Goal: Information Seeking & Learning: Learn about a topic

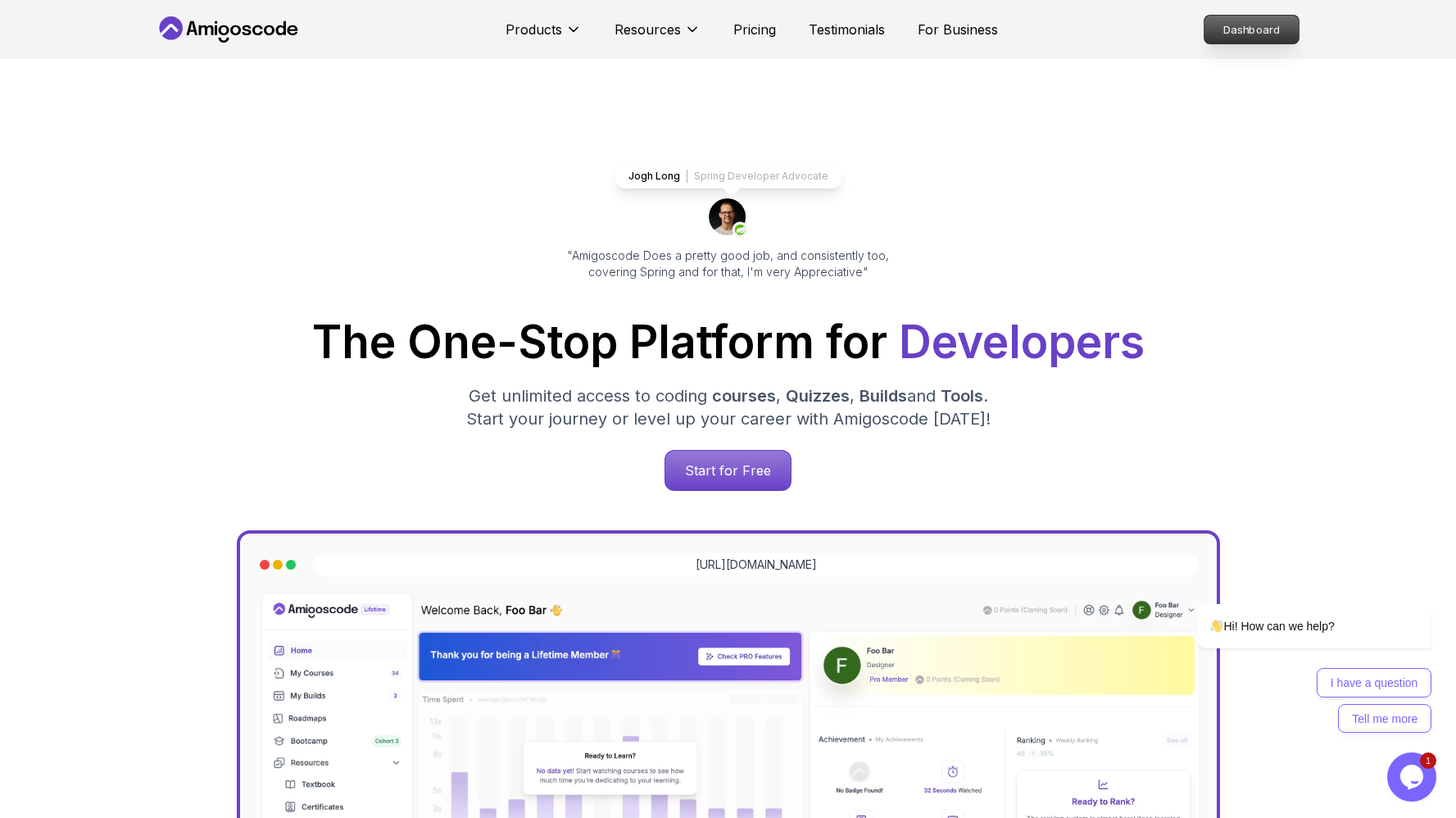
click at [1246, 36] on p "Dashboard" at bounding box center [1252, 29] width 94 height 28
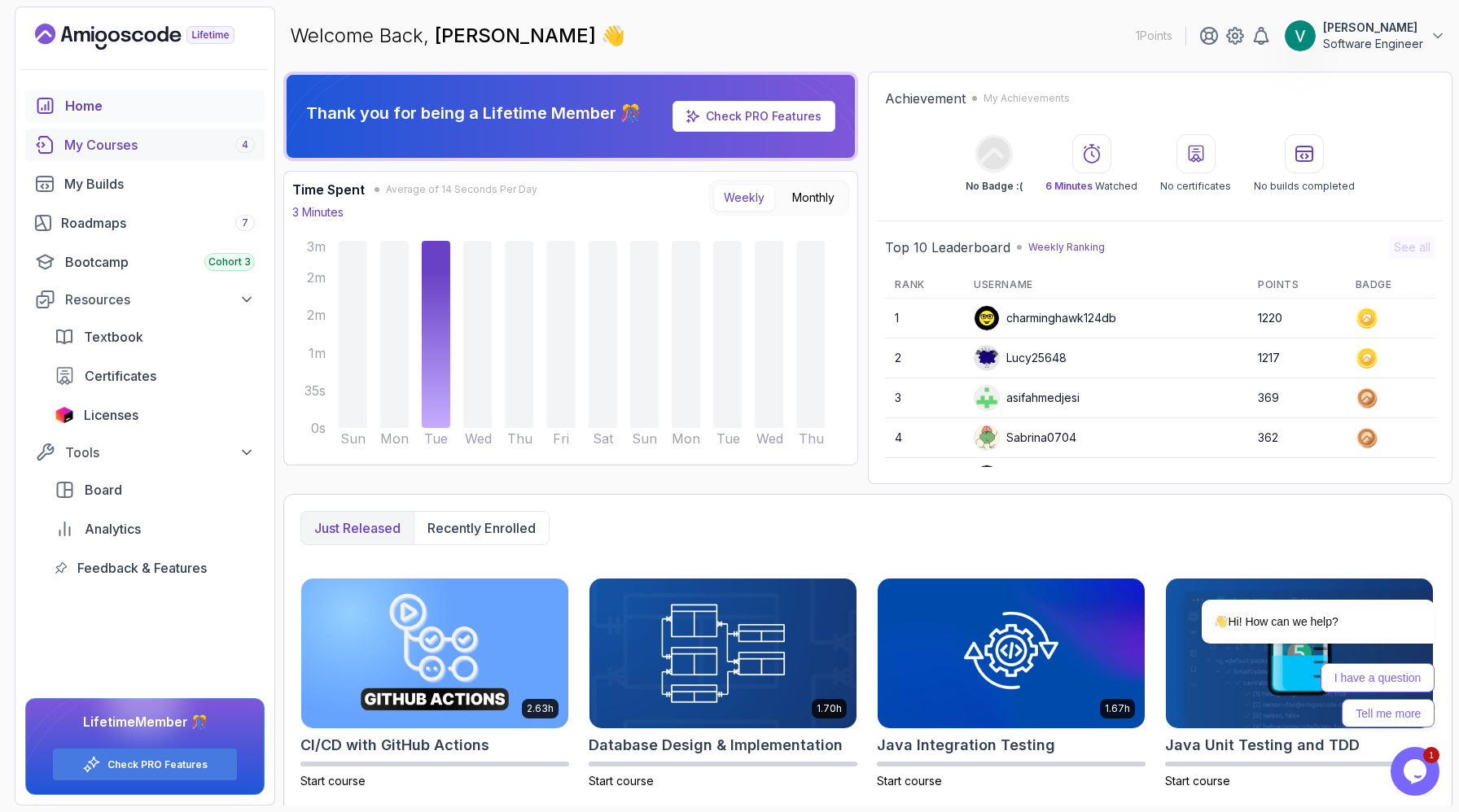
click at [99, 136] on div "My Courses 4" at bounding box center [159, 144] width 191 height 19
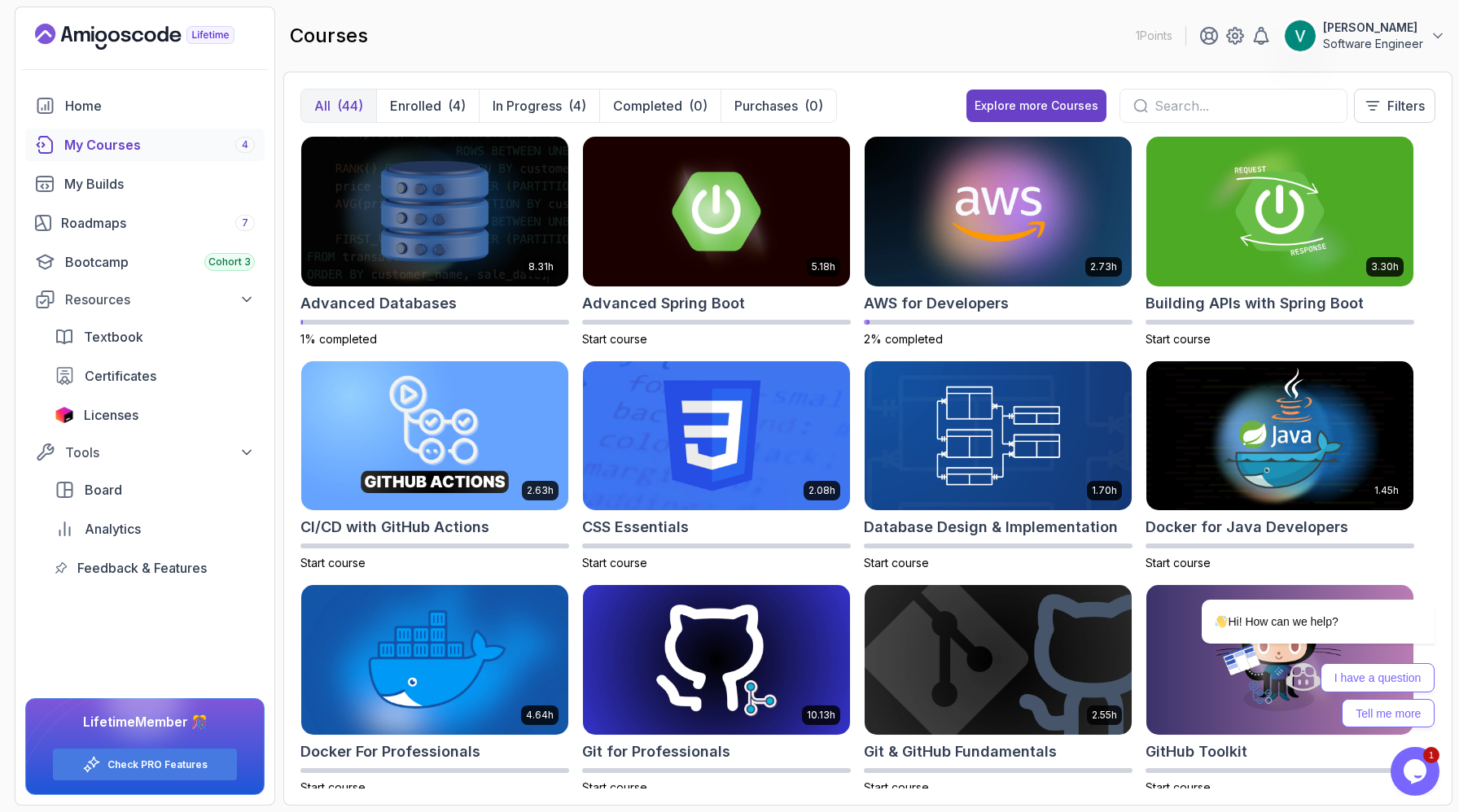
click at [1184, 118] on div at bounding box center [1233, 106] width 228 height 34
click at [1210, 113] on input "text" at bounding box center [1243, 105] width 179 height 19
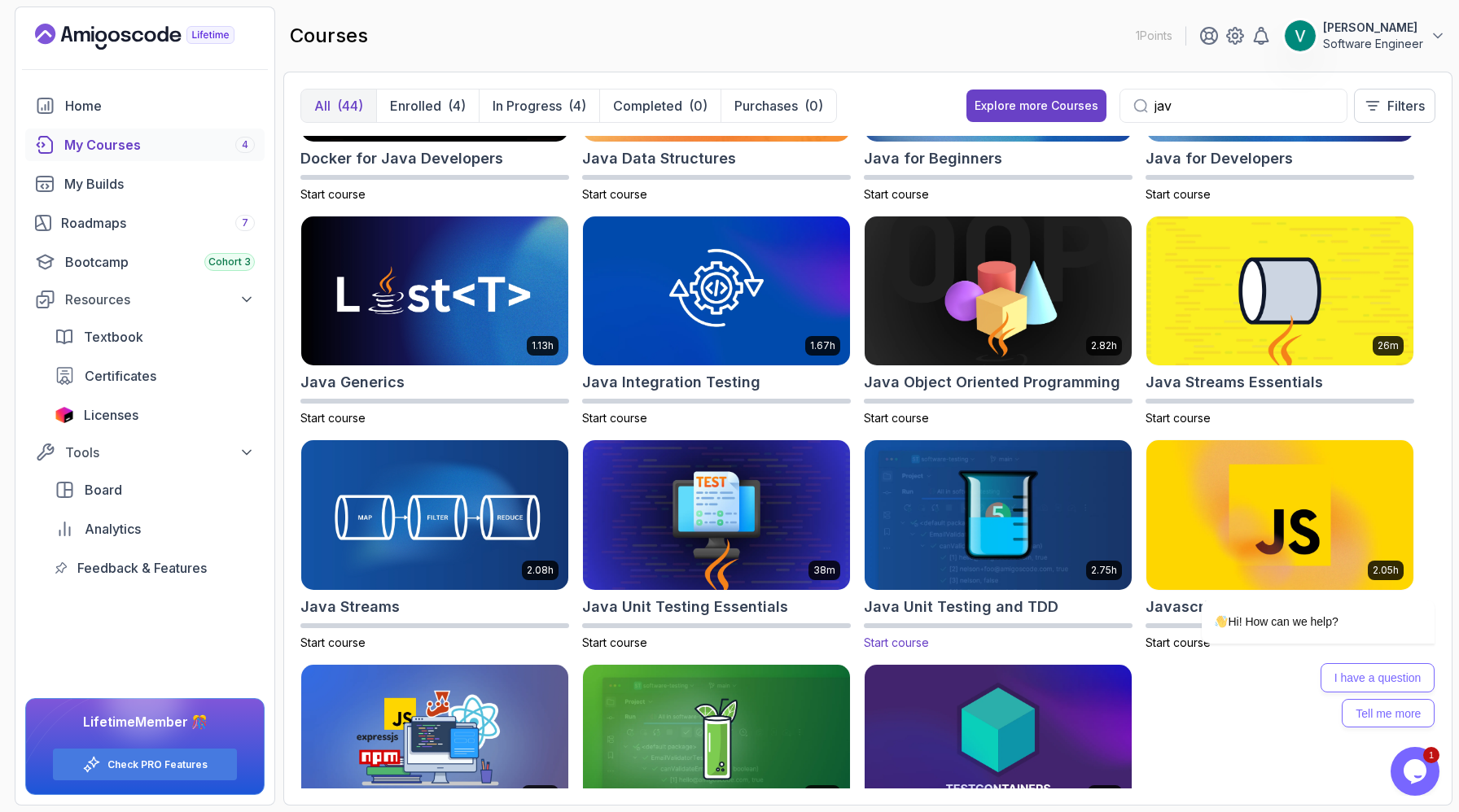
scroll to position [58, 0]
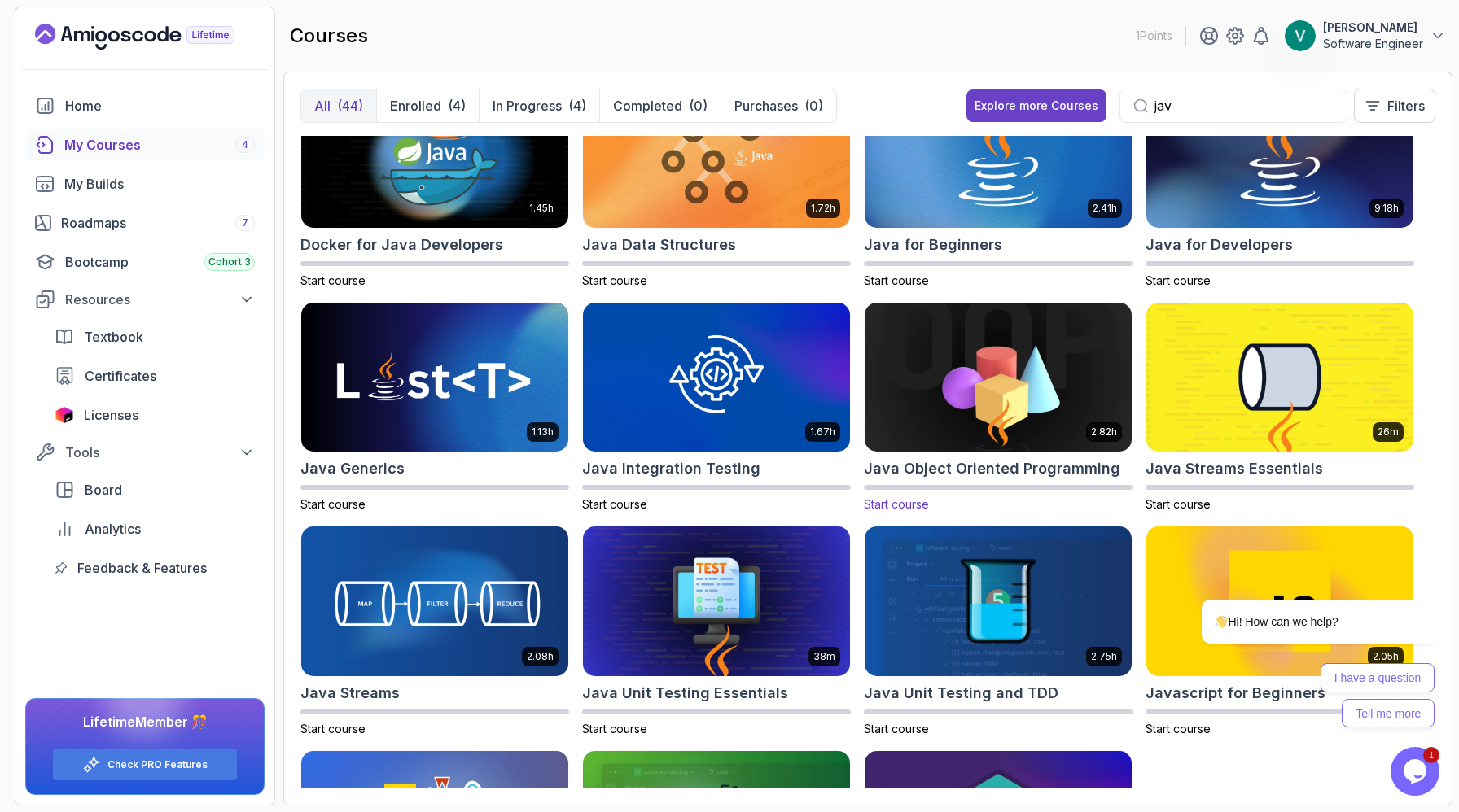
type input "jav"
click at [1015, 415] on img at bounding box center [998, 377] width 280 height 157
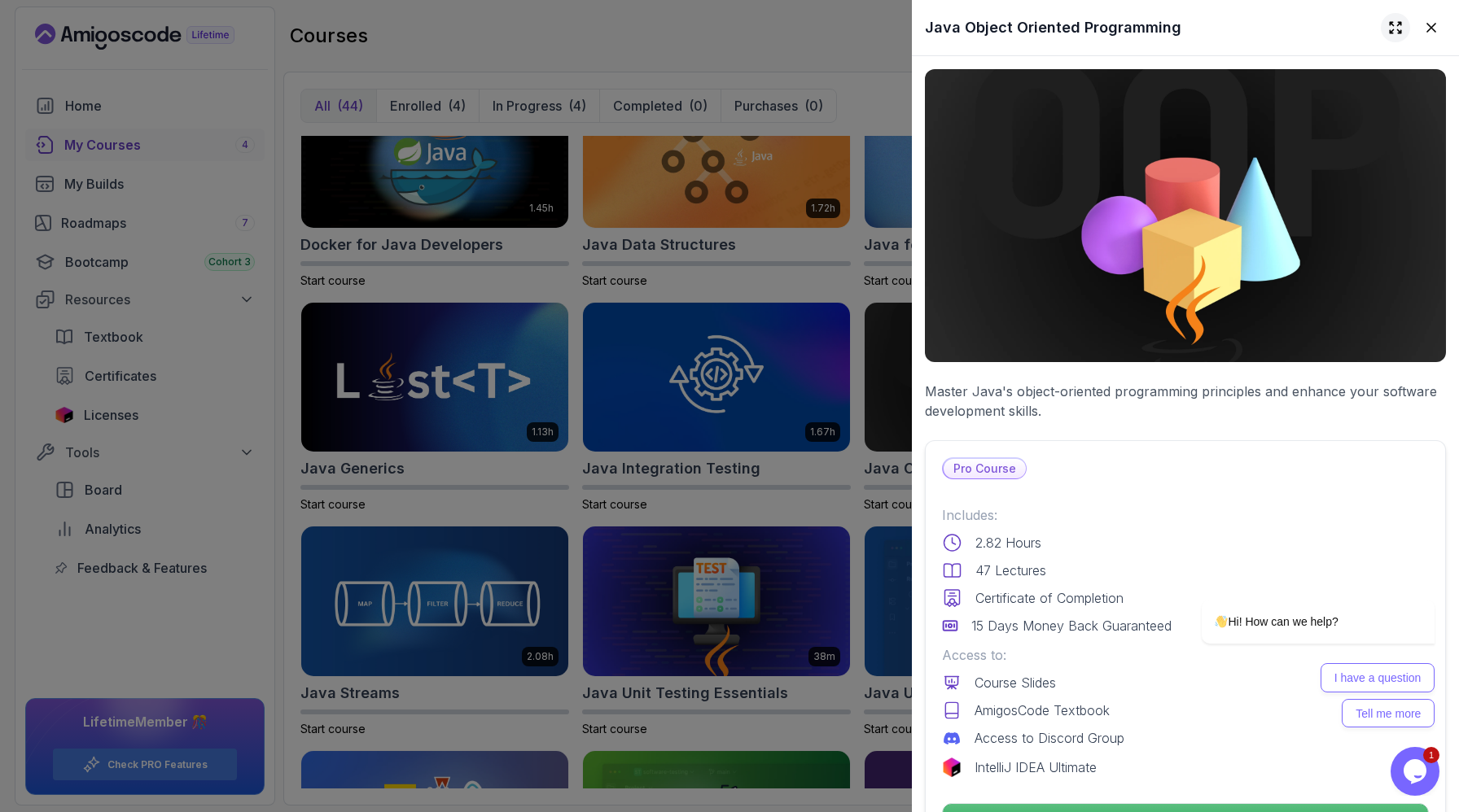
click at [1389, 22] on icon at bounding box center [1394, 27] width 11 height 11
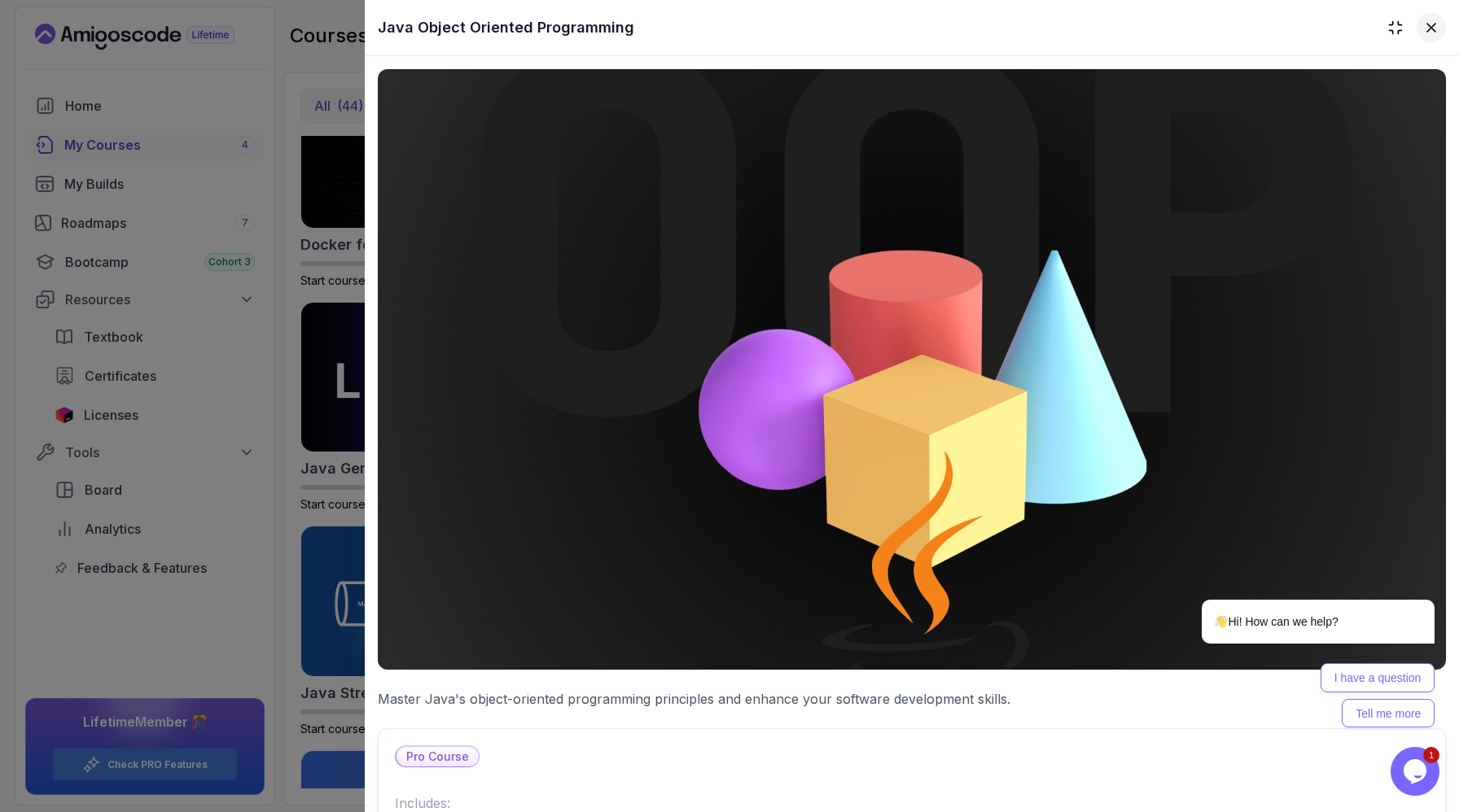
click at [1424, 23] on icon at bounding box center [1432, 27] width 17 height 17
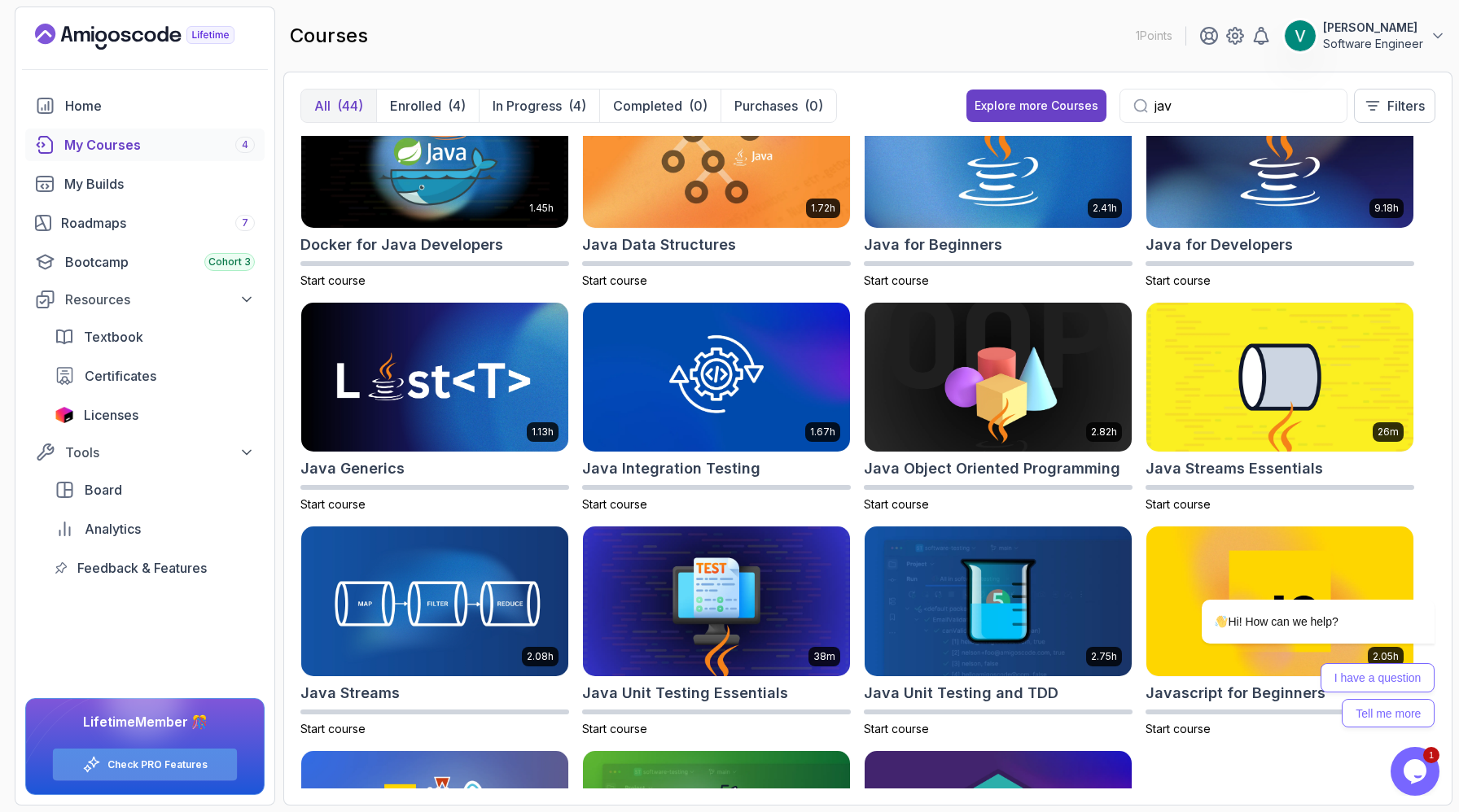
click at [192, 769] on link "Check PRO Features" at bounding box center [157, 765] width 100 height 13
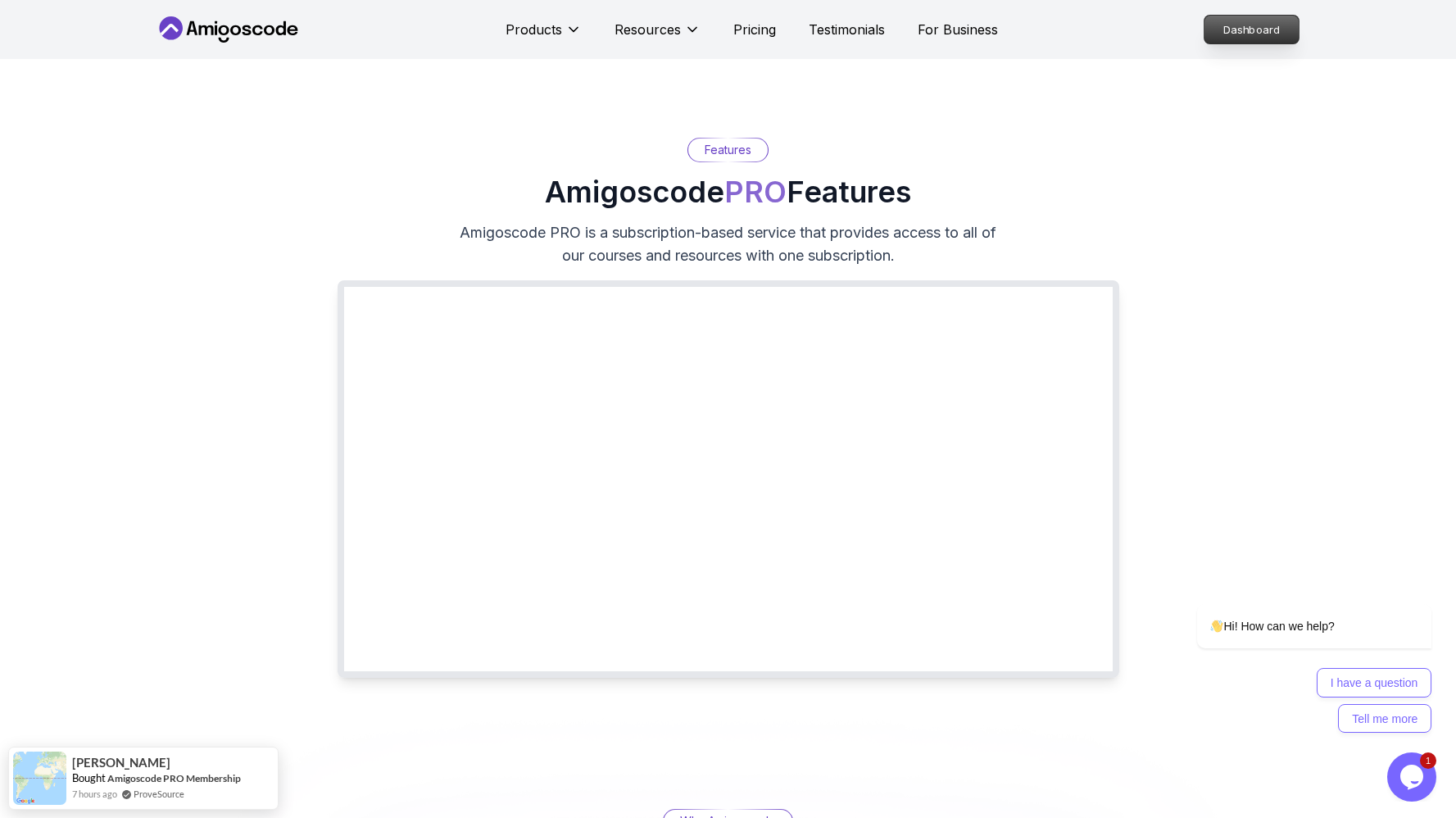
click at [1247, 23] on p "Dashboard" at bounding box center [1252, 29] width 94 height 28
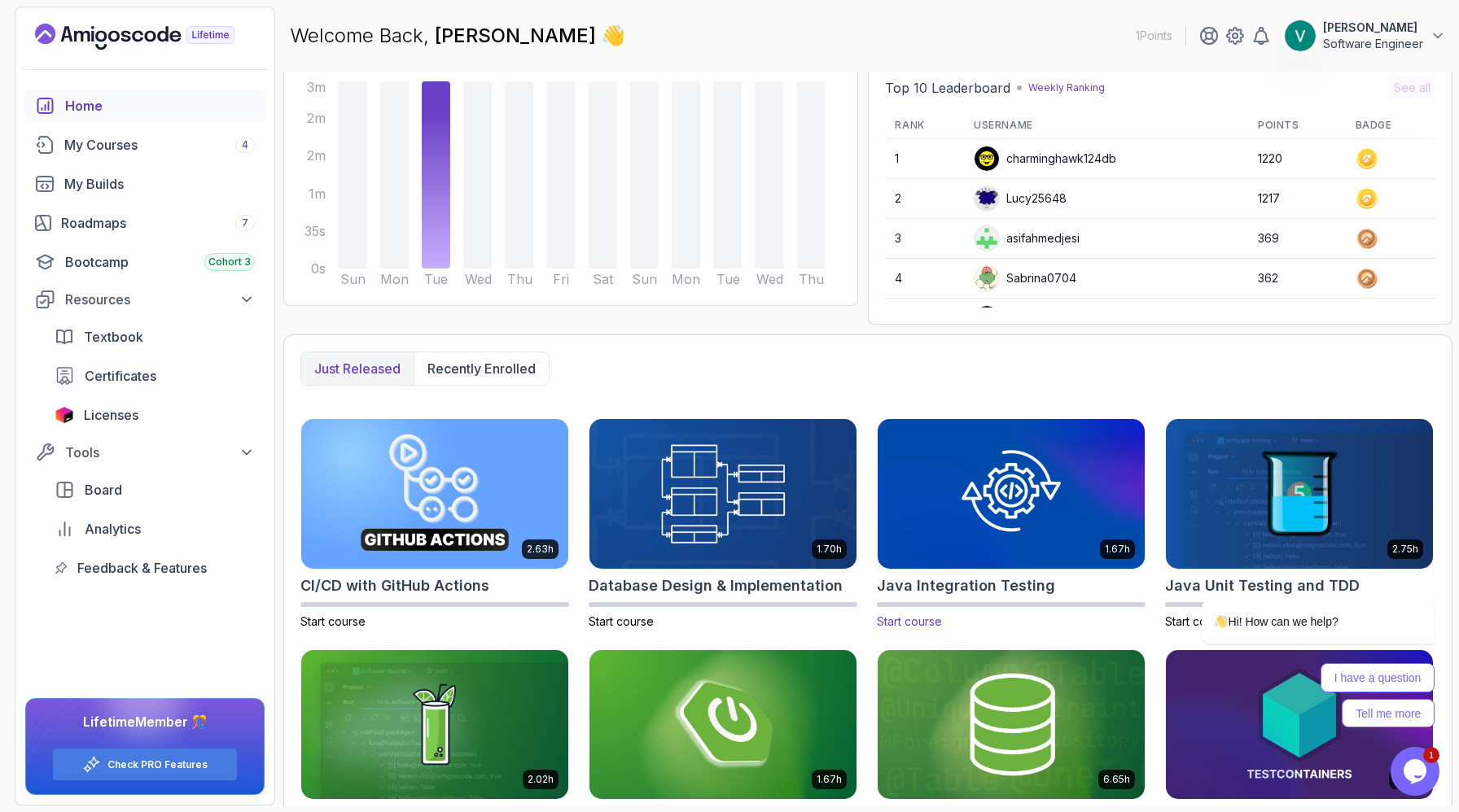
scroll to position [174, 0]
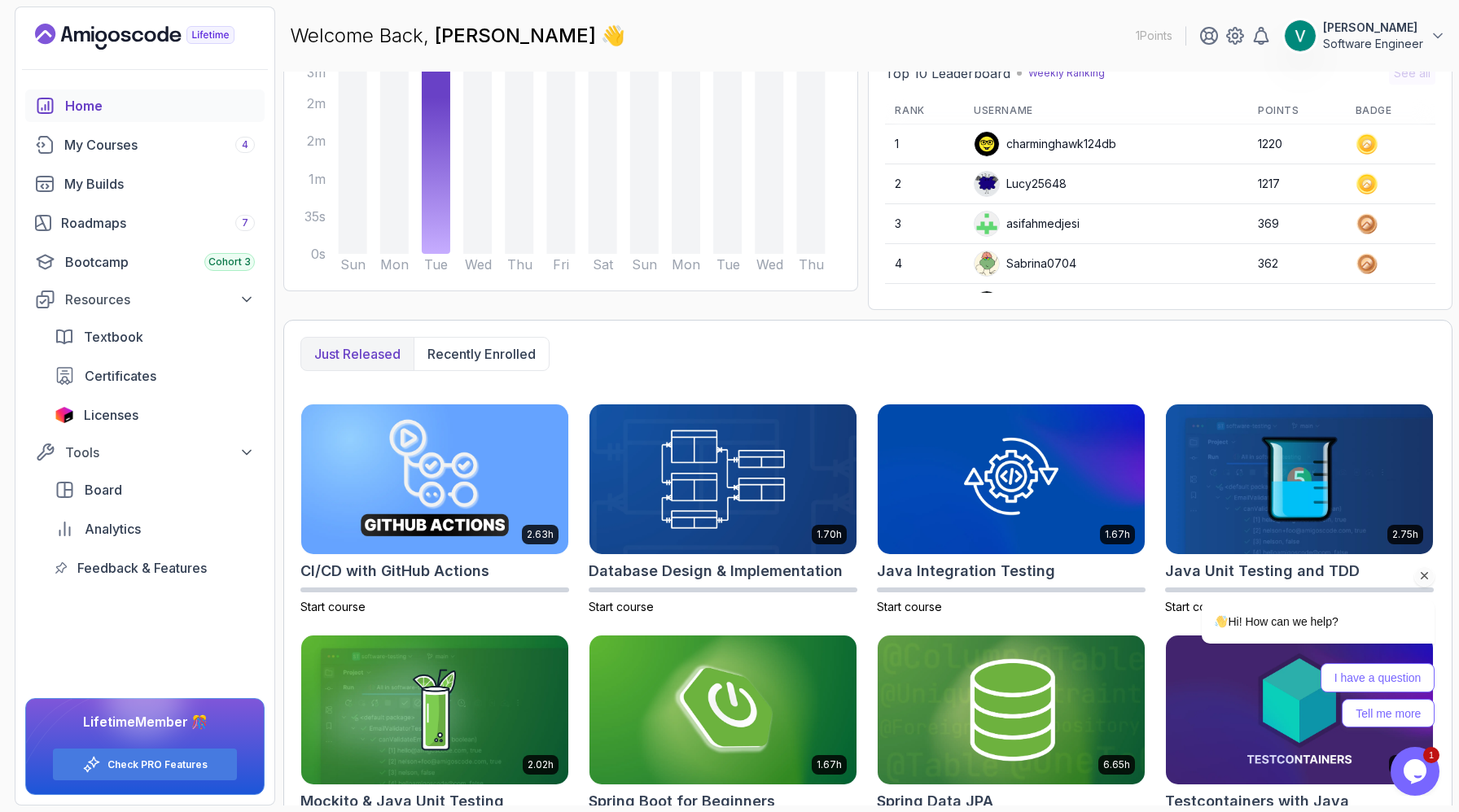
click at [1237, 511] on div "Hi! How can we help? I have a question Tell me more" at bounding box center [1296, 592] width 293 height 286
click at [1225, 573] on div at bounding box center [1298, 577] width 276 height 20
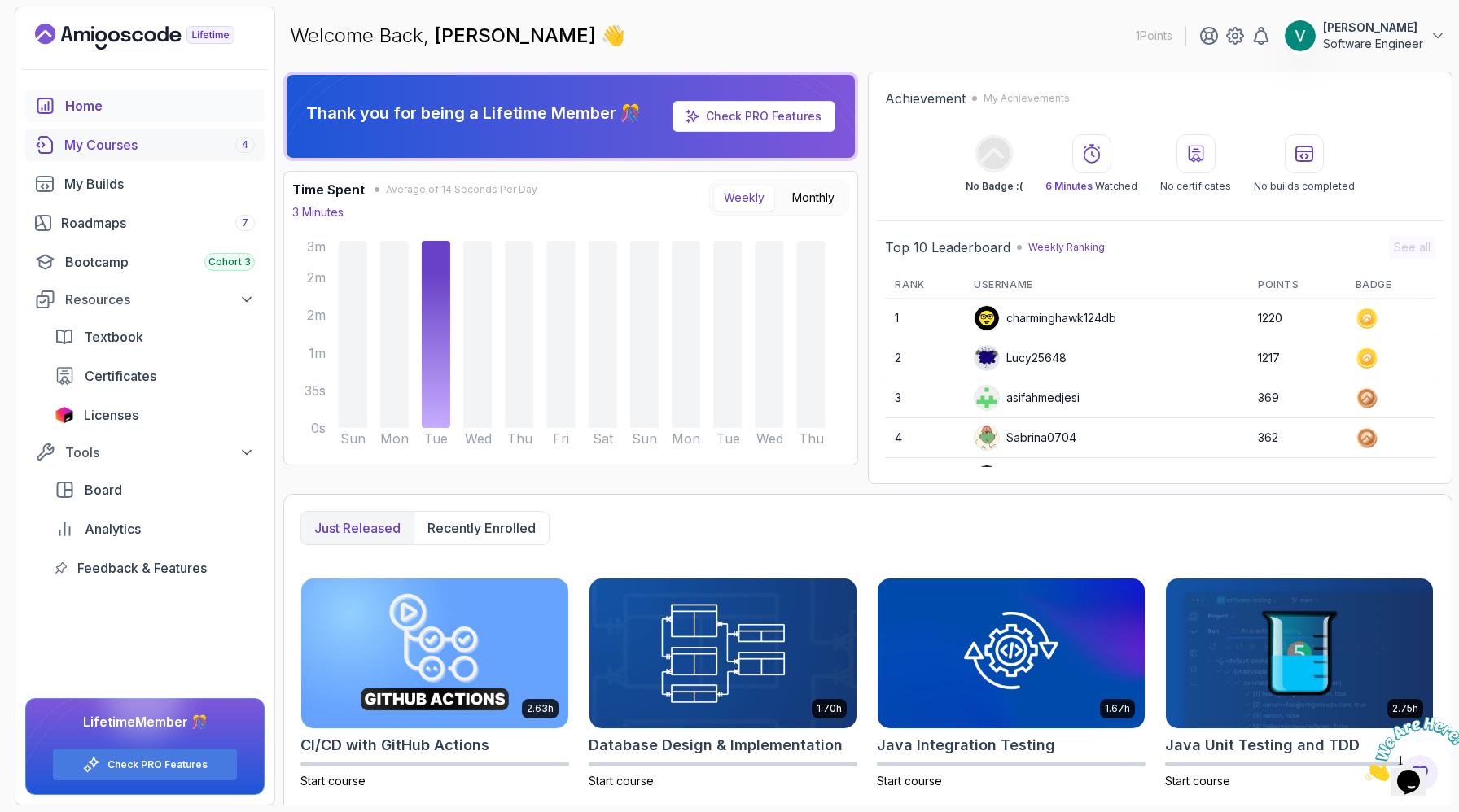
click at [108, 144] on div "My Courses 4" at bounding box center [159, 144] width 191 height 19
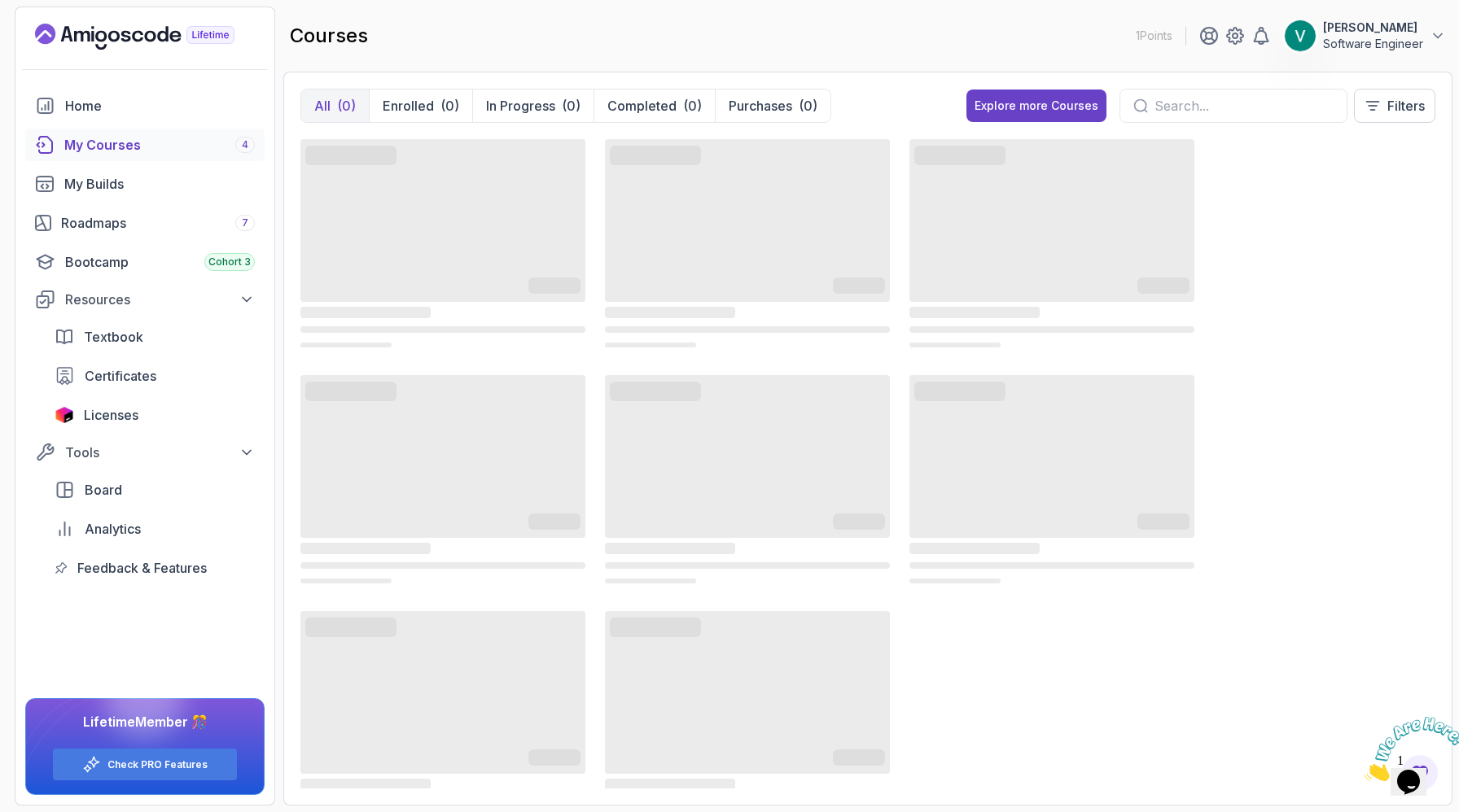
click at [204, 30] on icon "Landing page" at bounding box center [211, 35] width 47 height 17
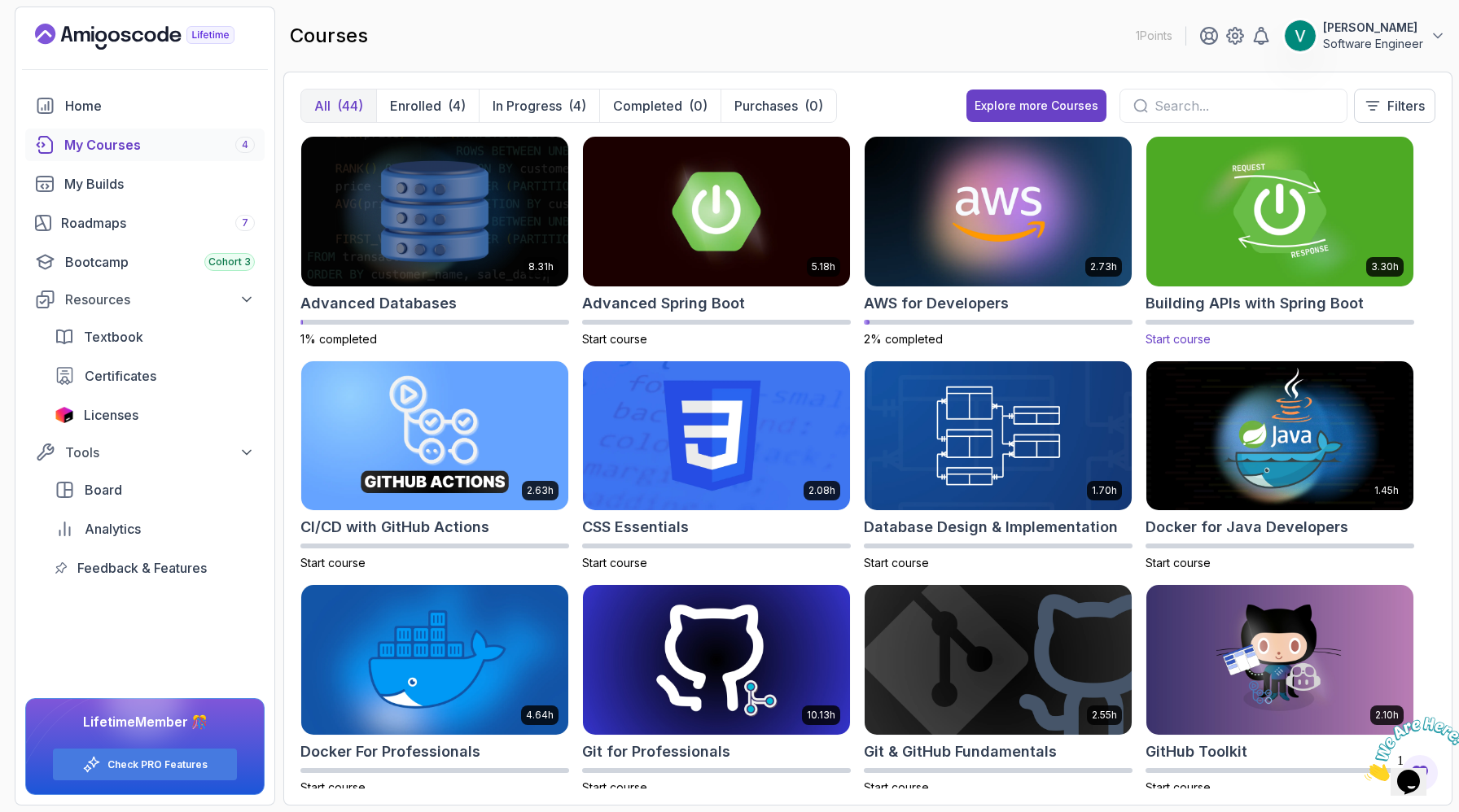
click at [1232, 265] on img at bounding box center [1279, 210] width 280 height 157
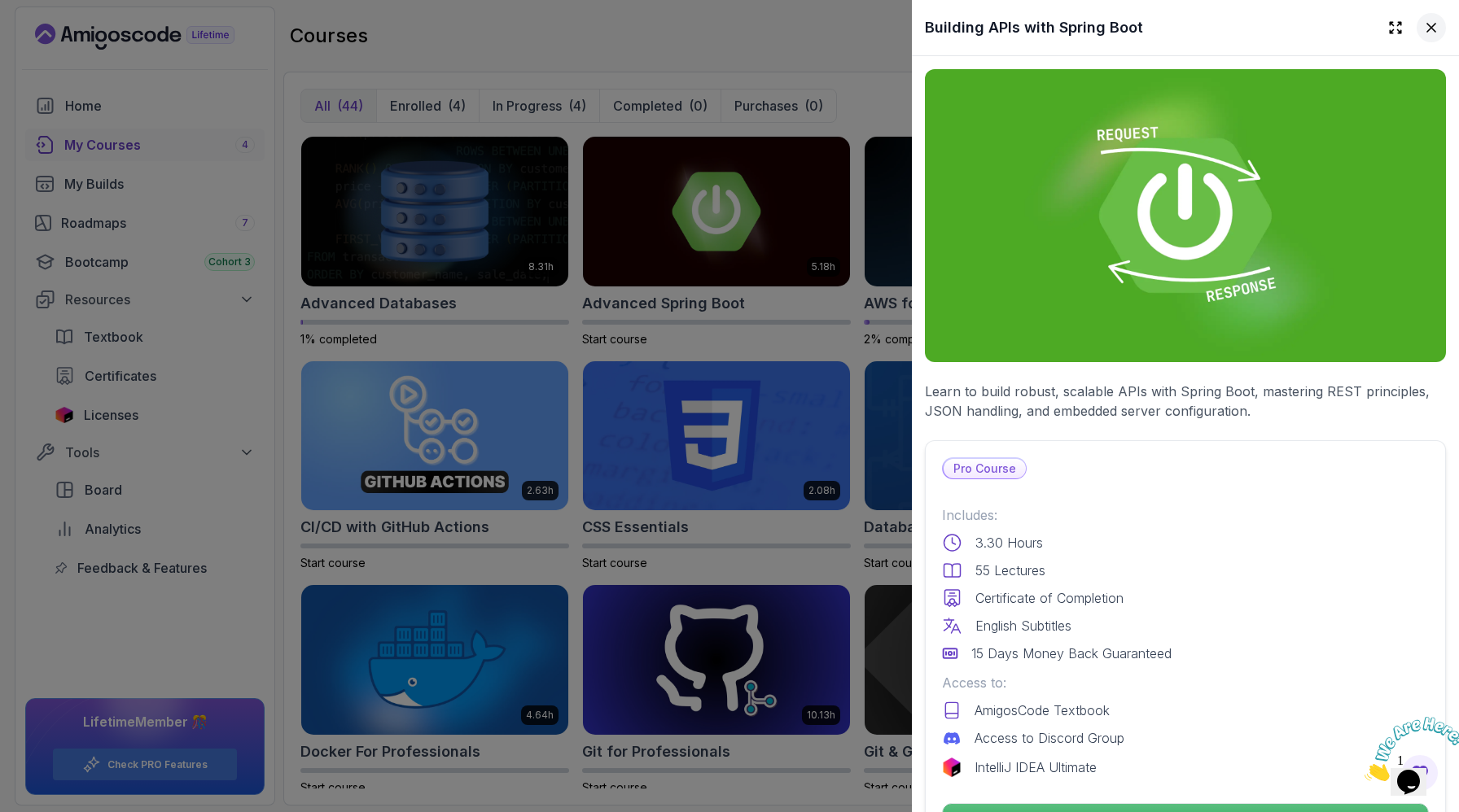
click at [1423, 27] on icon at bounding box center [1432, 27] width 17 height 17
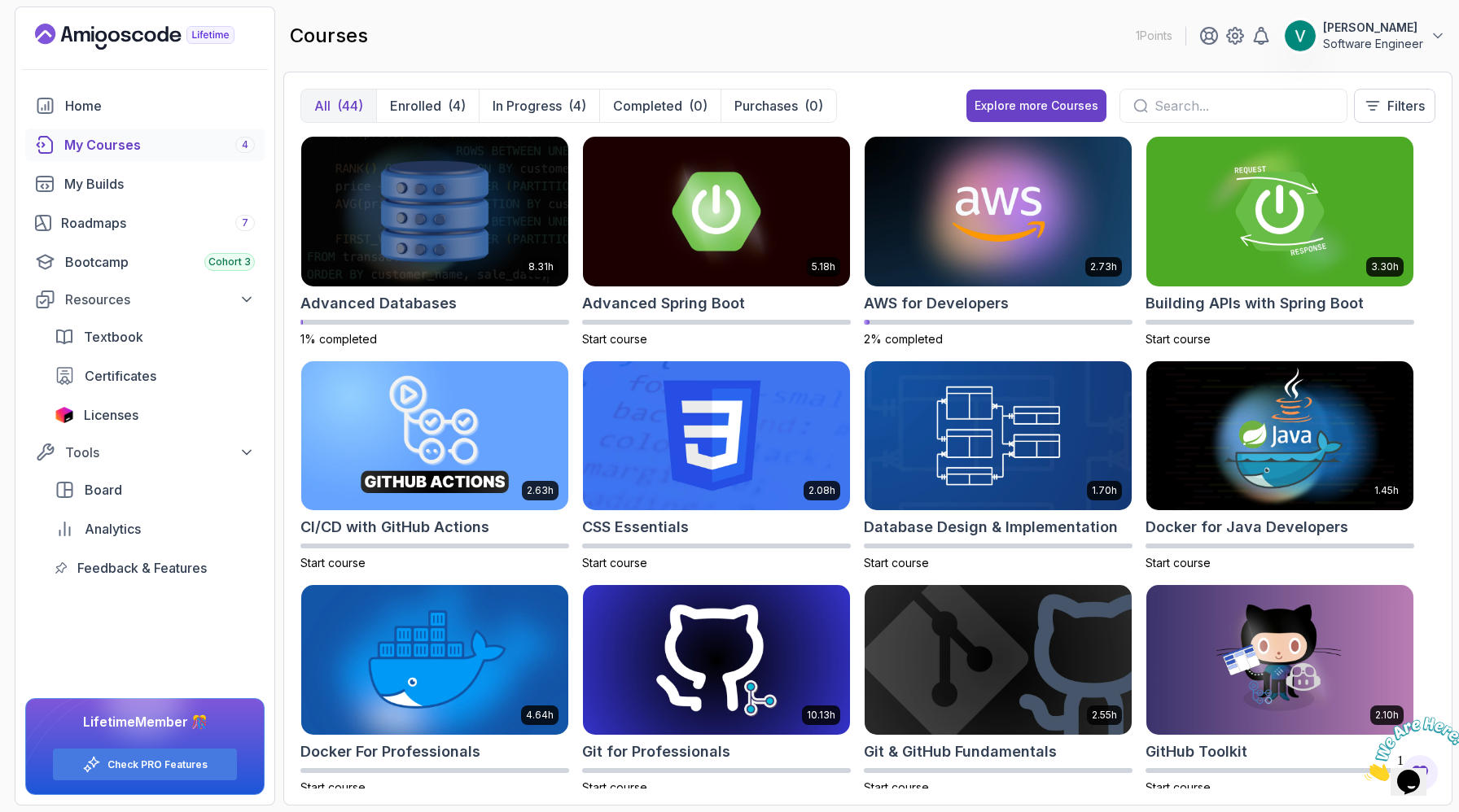
click at [1231, 97] on input "text" at bounding box center [1243, 105] width 179 height 19
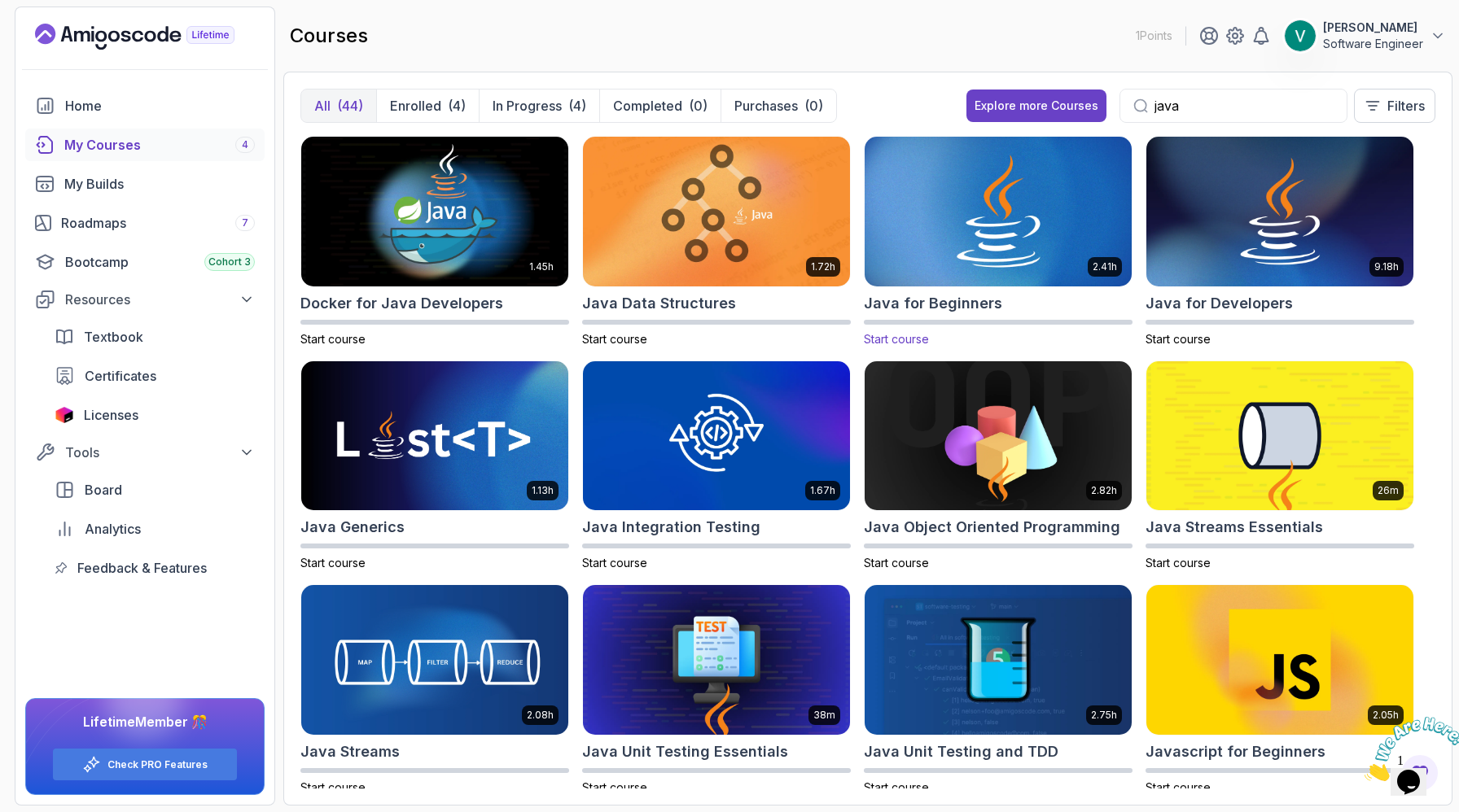
type input "java"
click at [1040, 178] on img at bounding box center [998, 210] width 280 height 157
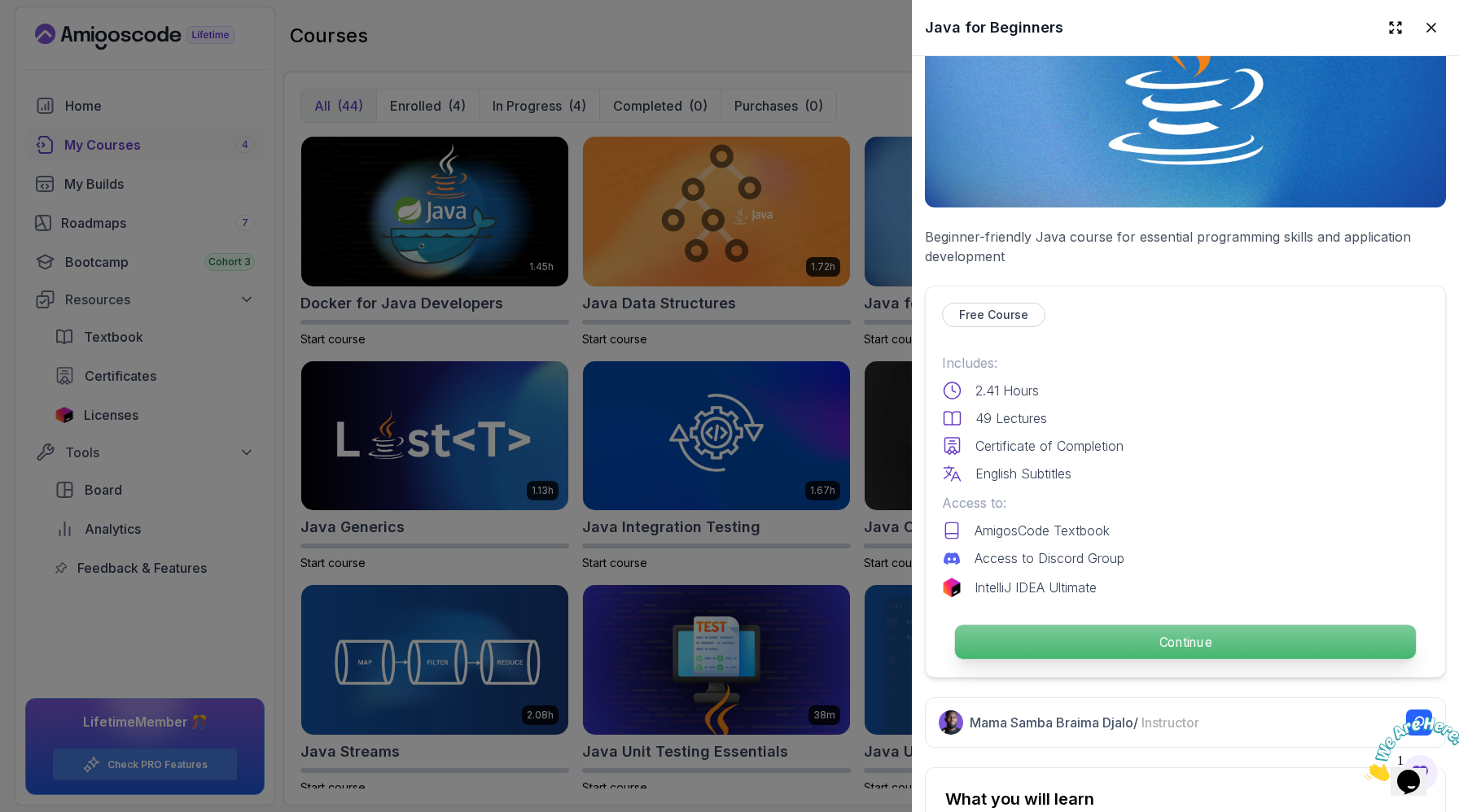
scroll to position [169, 0]
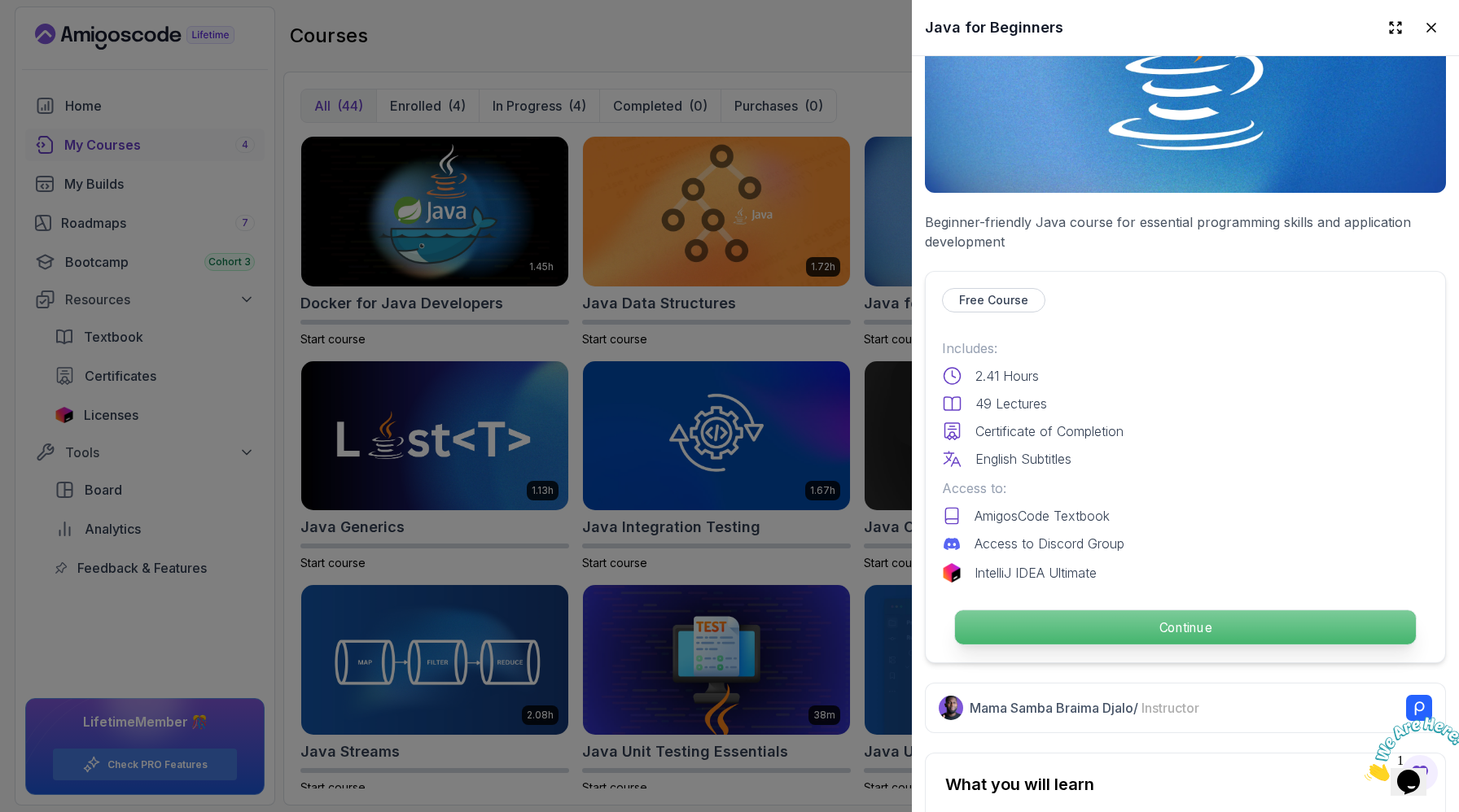
click at [1099, 624] on p "Continue" at bounding box center [1185, 626] width 461 height 34
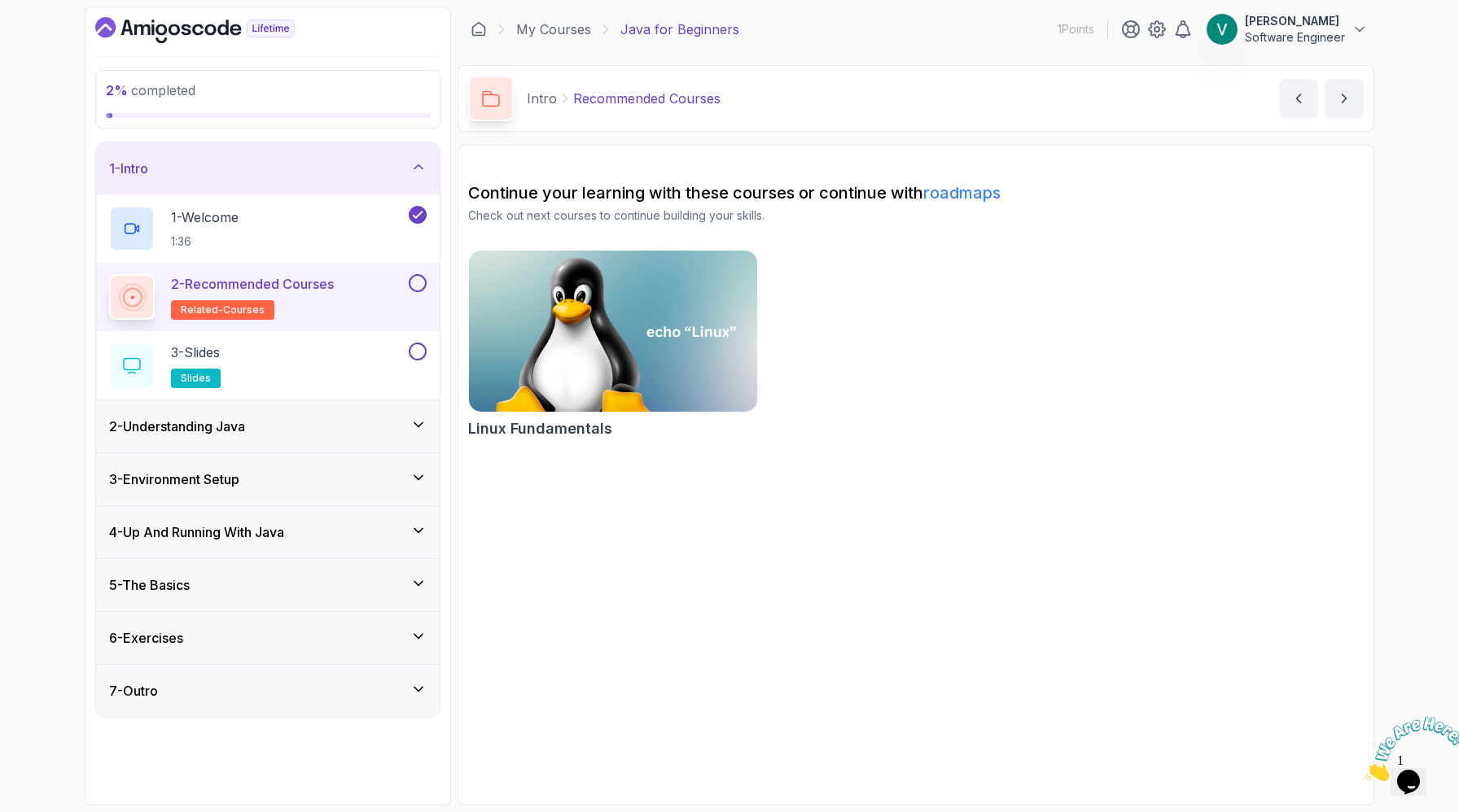
click at [232, 428] on h3 "2 - Understanding Java" at bounding box center [176, 426] width 136 height 19
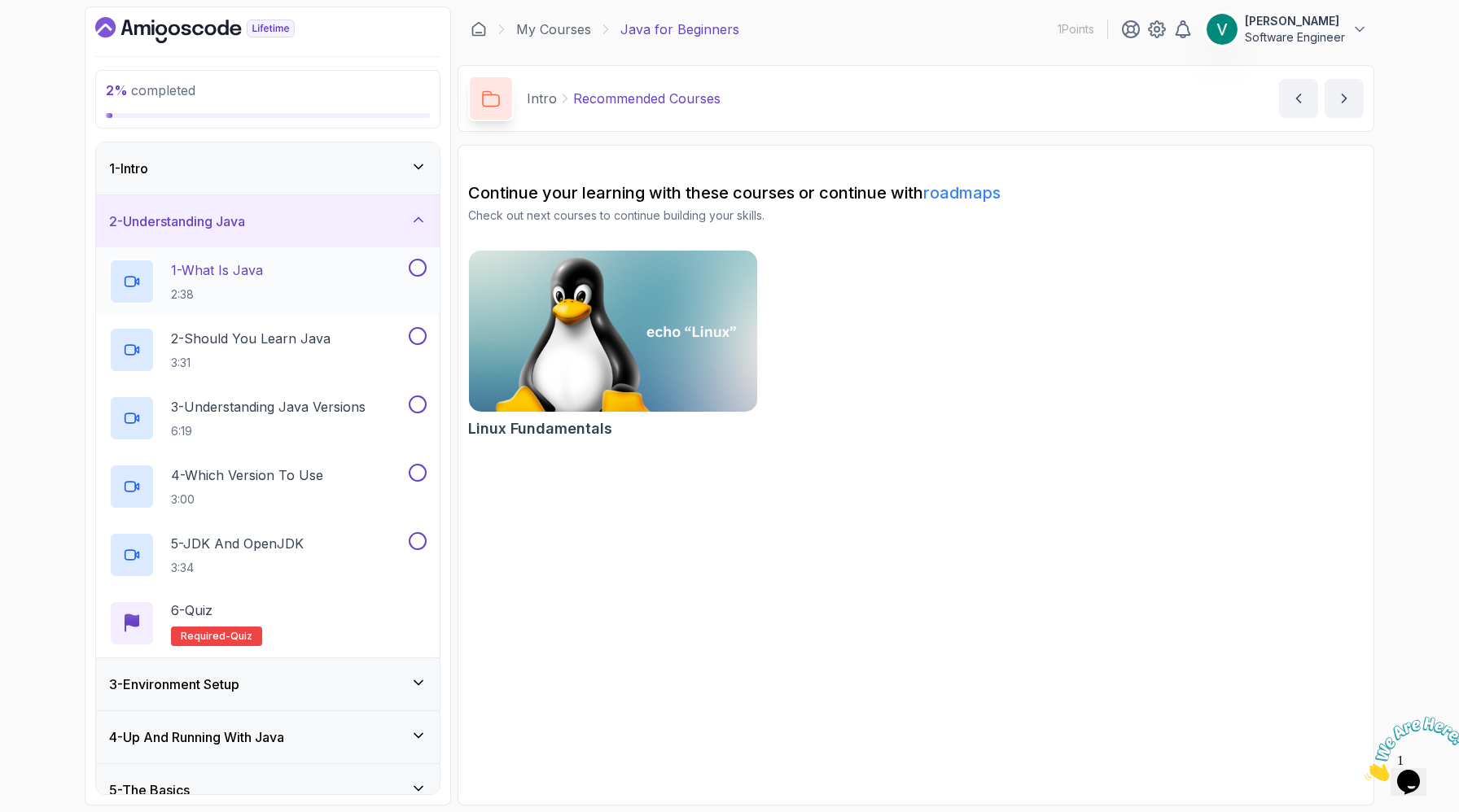
click at [320, 267] on div "1 - What Is Java 2:38" at bounding box center [257, 281] width 296 height 46
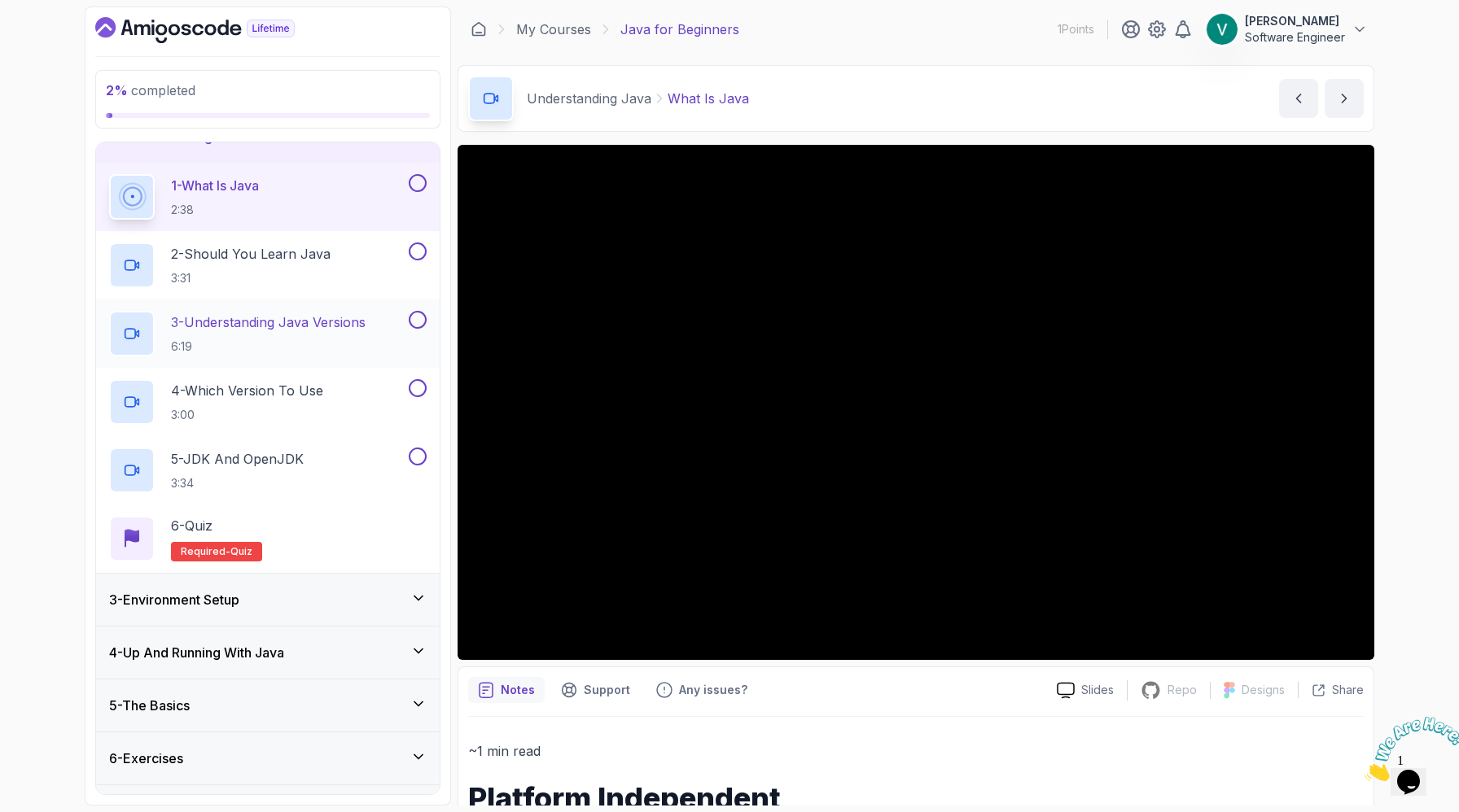
scroll to position [128, 0]
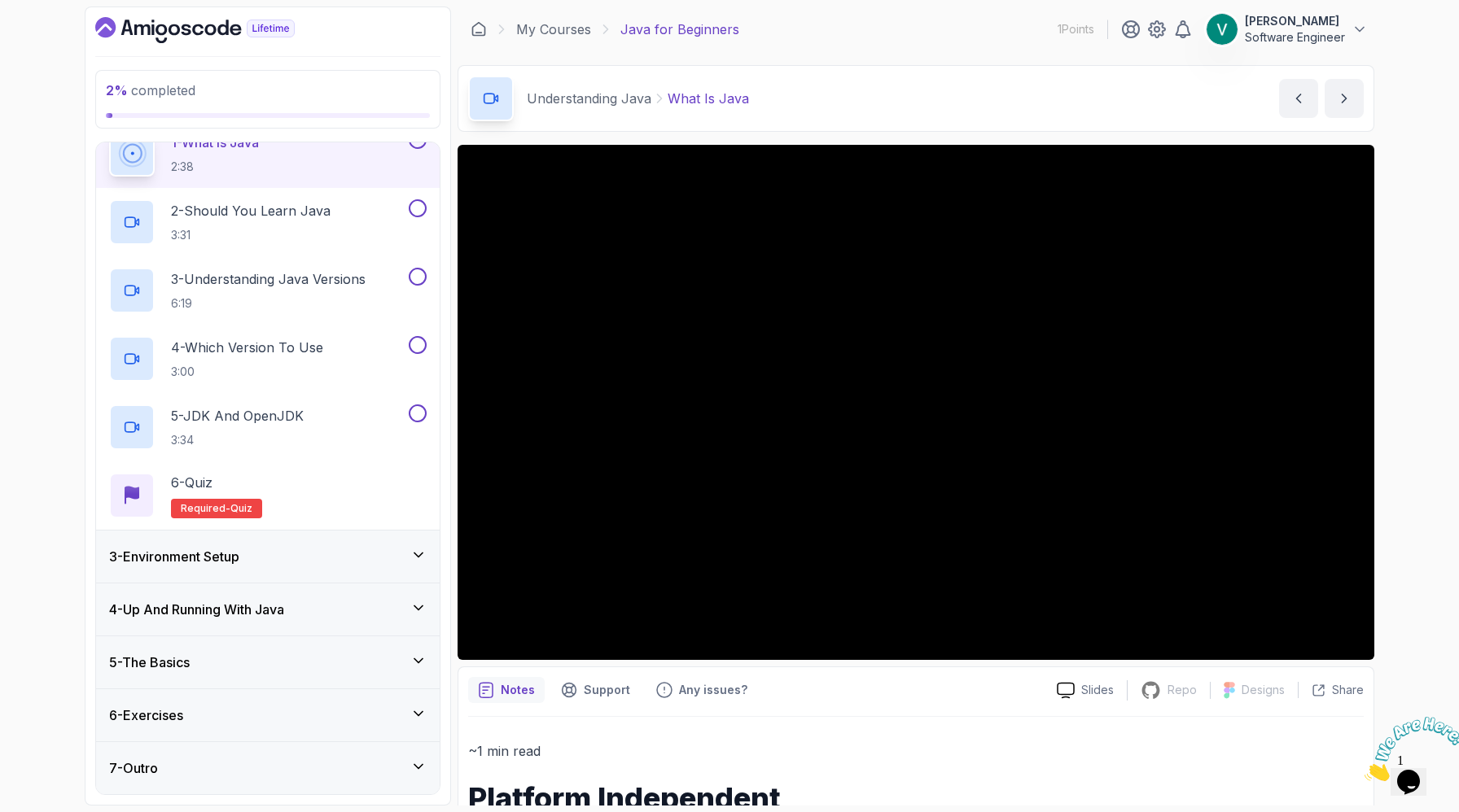
click at [380, 542] on div "3 - Environment Setup" at bounding box center [267, 557] width 344 height 52
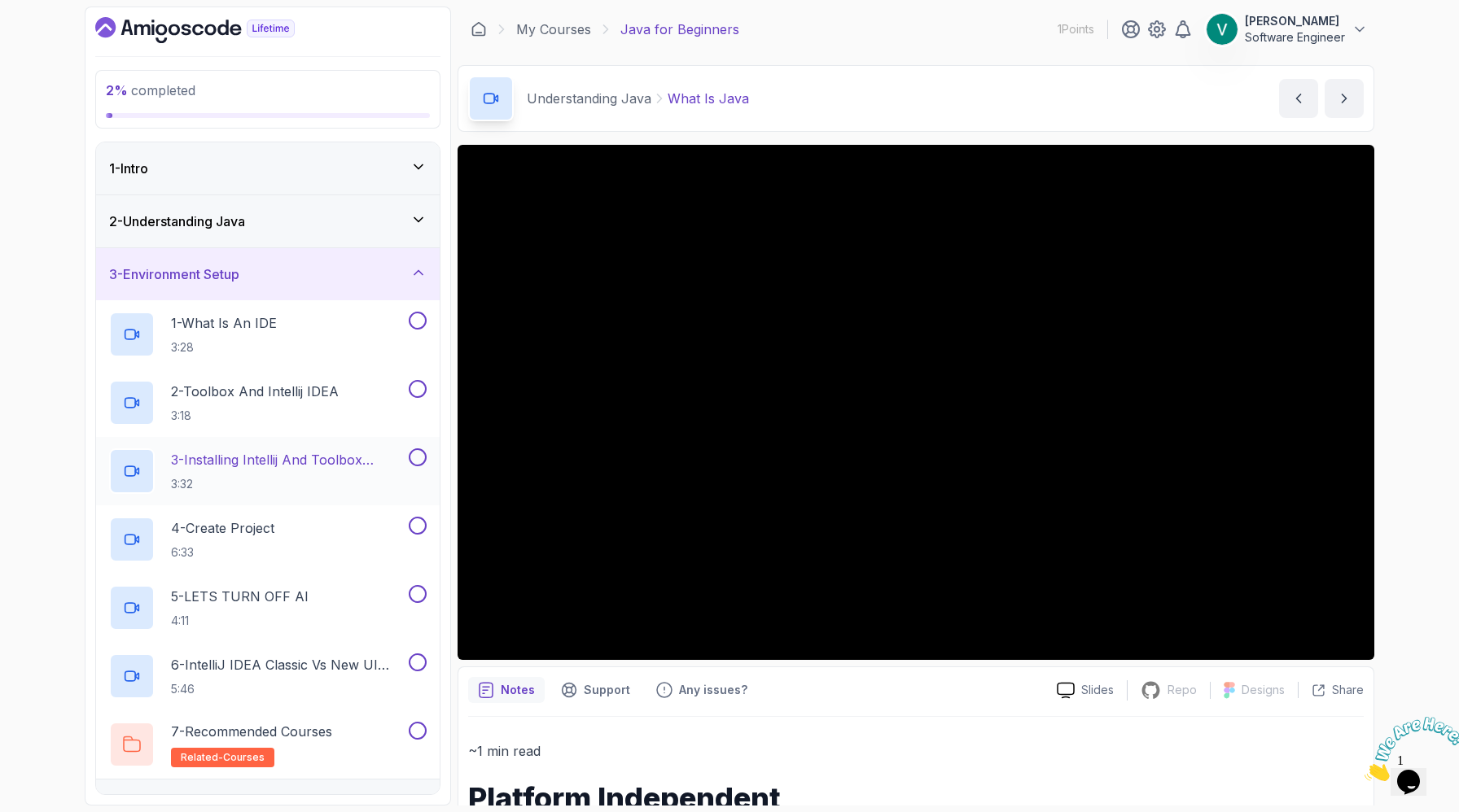
scroll to position [196, 0]
